Goal: Task Accomplishment & Management: Manage account settings

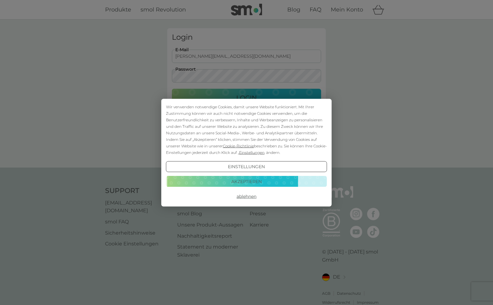
click at [233, 184] on button "Akzeptieren" at bounding box center [246, 181] width 161 height 11
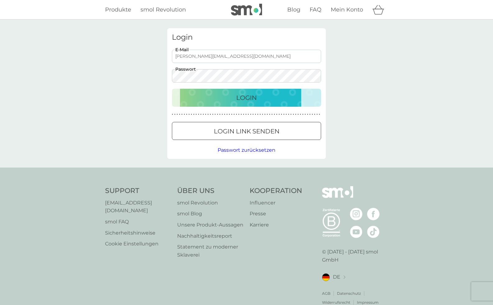
click at [240, 101] on p "Login" at bounding box center [246, 98] width 21 height 10
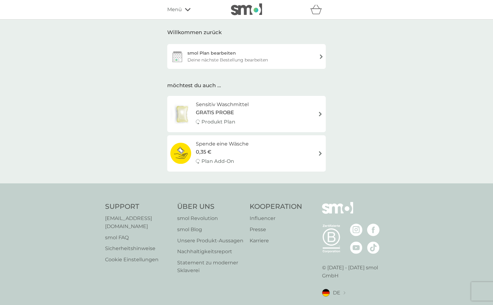
click at [233, 54] on div "smol Plan bearbeiten" at bounding box center [211, 53] width 48 height 7
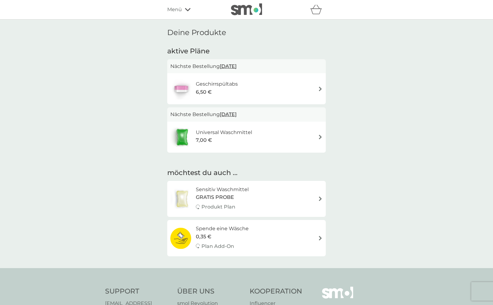
click at [307, 87] on div "Geschirrspültabs 6,50 €" at bounding box center [246, 89] width 152 height 22
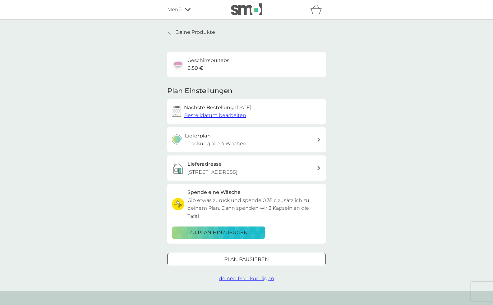
click at [212, 115] on span "Bestelldatum bearbeiten" at bounding box center [215, 115] width 62 height 6
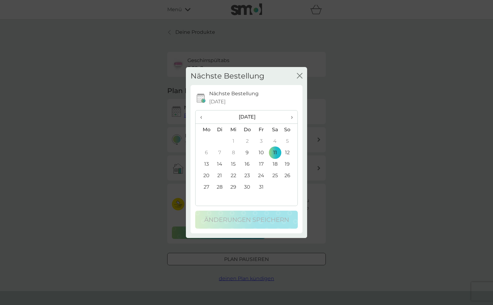
click at [298, 76] on icon "Schließen" at bounding box center [300, 76] width 6 height 6
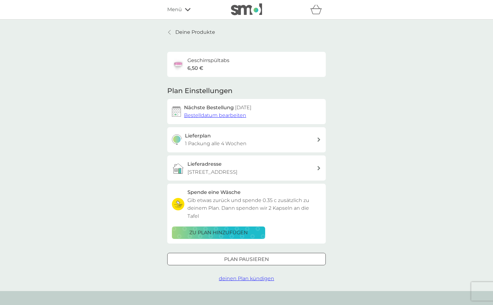
click at [248, 257] on div at bounding box center [246, 258] width 3 height 3
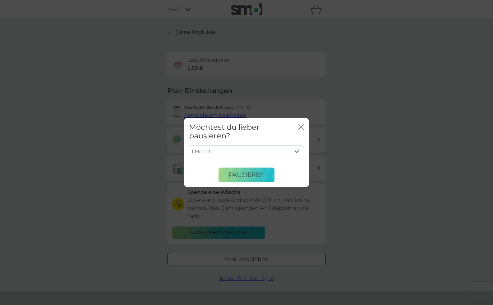
click at [189, 145] on select "1 Monat 2 Monate 3 Monate 4 Monate 5 Monate 6 Monate" at bounding box center [246, 151] width 115 height 13
click at [296, 151] on select "1 Monat 2 Monate 3 Monate 4 Monate 5 Monate 6 Monate" at bounding box center [246, 151] width 115 height 13
click at [436, 116] on div "Möchtest du lieber pausieren? Schließen 1 Monat 2 Monate 3 Monate 4 Monate 5 Mo…" at bounding box center [246, 152] width 493 height 305
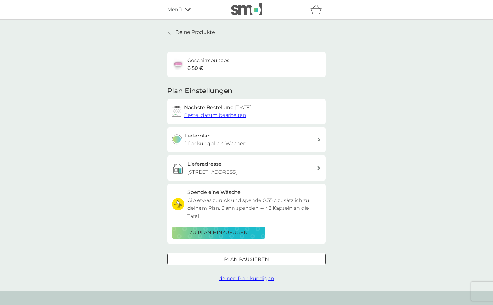
click at [184, 6] on div "Menü" at bounding box center [193, 10] width 53 height 8
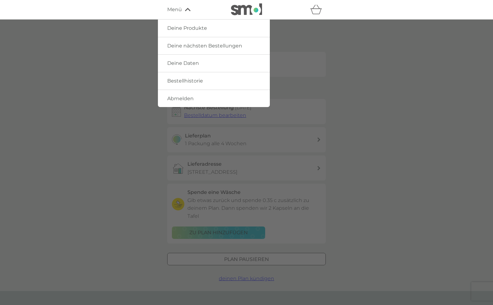
click at [185, 82] on span "Bestellhistorie" at bounding box center [185, 81] width 36 height 6
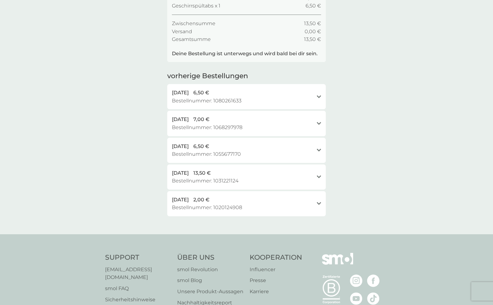
scroll to position [127, 0]
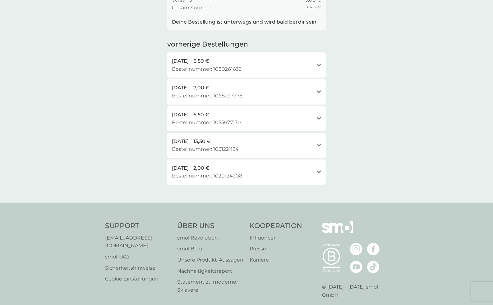
click at [318, 65] on icon at bounding box center [319, 65] width 4 height 3
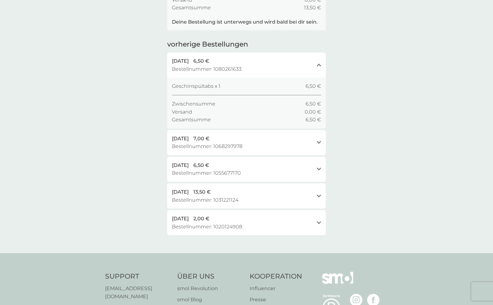
click at [318, 65] on icon at bounding box center [319, 65] width 4 height 3
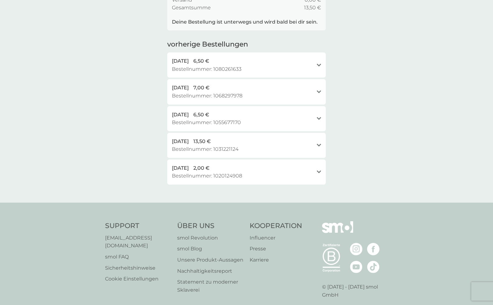
click at [317, 93] on icon "Öffnen" at bounding box center [319, 91] width 4 height 3
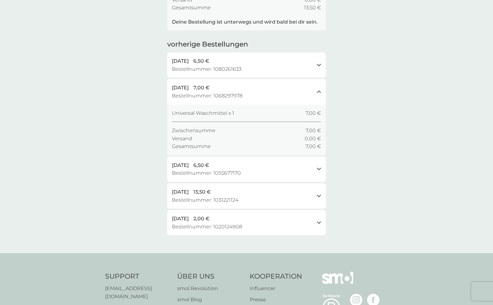
click at [317, 93] on icon "Schließen" at bounding box center [319, 91] width 4 height 3
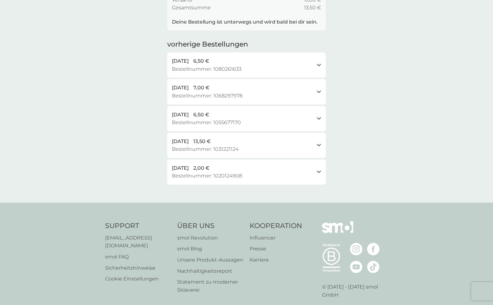
click at [318, 119] on icon at bounding box center [319, 118] width 4 height 3
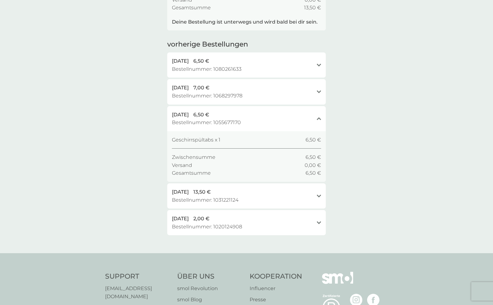
click at [318, 119] on icon at bounding box center [319, 118] width 4 height 3
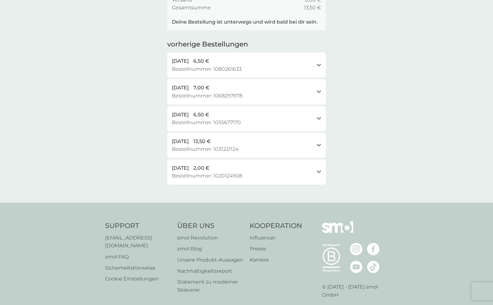
scroll to position [0, 0]
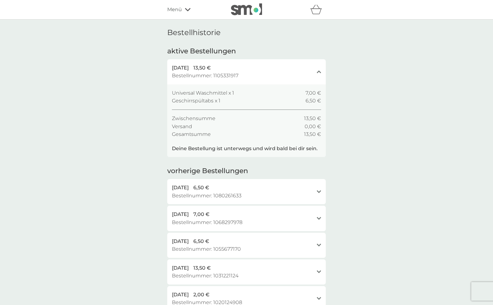
click at [187, 10] on icon at bounding box center [188, 9] width 6 height 3
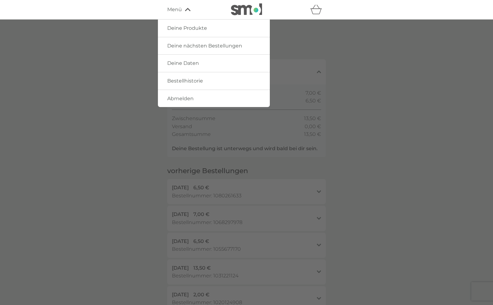
click at [180, 44] on span "Deine nächsten Bestellungen" at bounding box center [204, 46] width 75 height 6
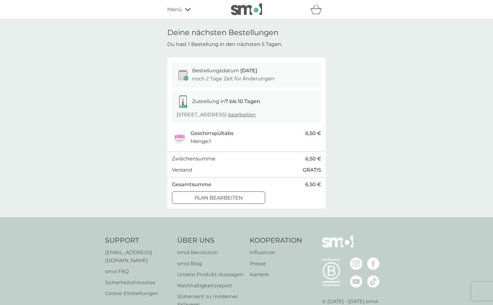
click at [221, 199] on div at bounding box center [218, 198] width 22 height 7
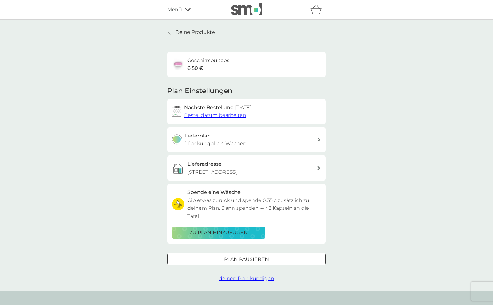
click at [240, 256] on div at bounding box center [246, 259] width 22 height 7
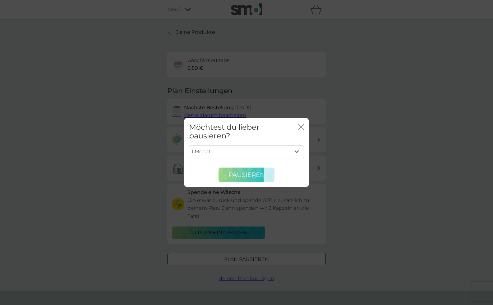
click at [238, 174] on span "Pausieren" at bounding box center [246, 174] width 36 height 7
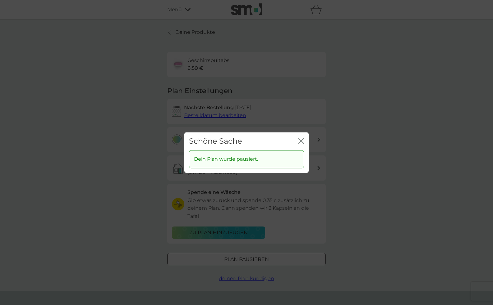
click at [302, 140] on icon "Schließen" at bounding box center [302, 141] width 2 height 5
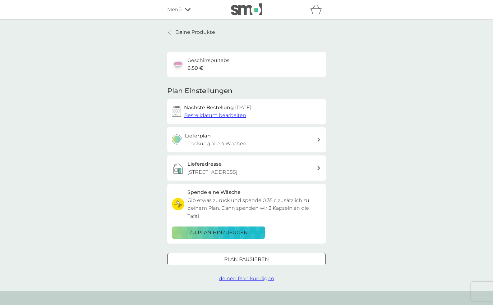
click at [170, 31] on icon at bounding box center [169, 32] width 2 height 5
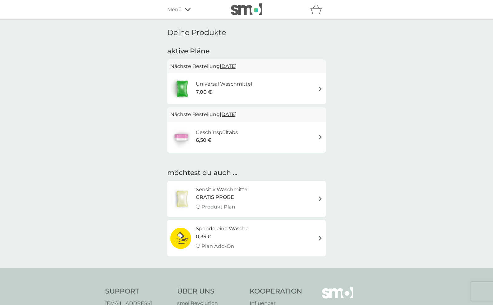
click at [285, 87] on div "Universal Waschmittel 7,00 €" at bounding box center [246, 89] width 152 height 22
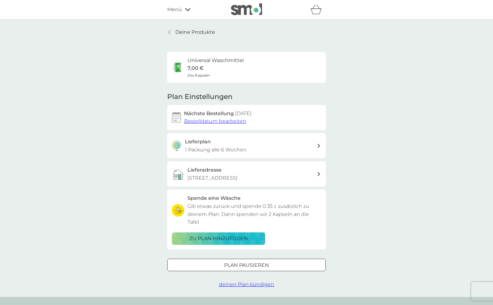
click at [372, 88] on div "Deine Produkte Universal Waschmittel 7,00 € 24x Kapseln Plan Einstellungen Näch…" at bounding box center [246, 159] width 493 height 278
